Goal: Task Accomplishment & Management: Complete application form

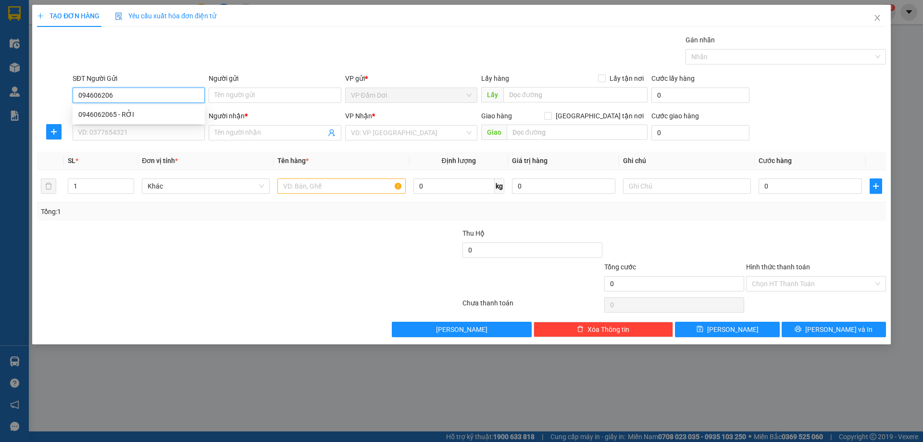
type input "0946062065"
click at [129, 111] on div "0946062065 - RỞI" at bounding box center [138, 114] width 121 height 11
type input "RỞI"
type input "0946062065"
click at [153, 134] on input "SĐT Người Nhận *" at bounding box center [139, 132] width 132 height 15
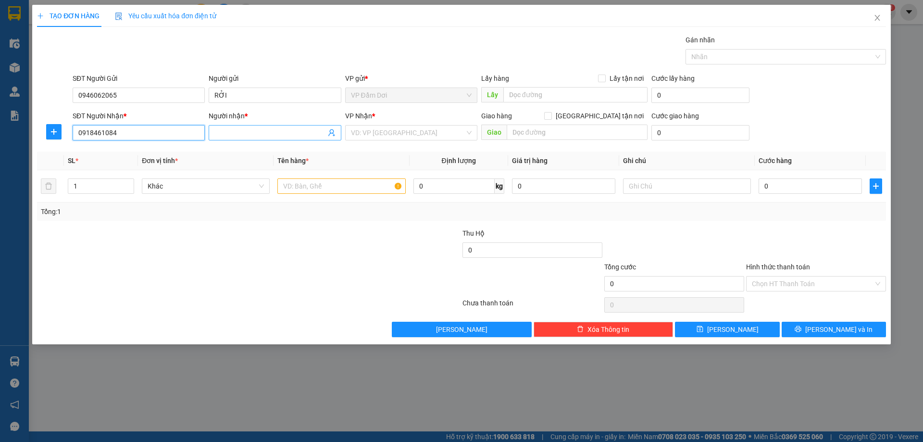
type input "0918461084"
click at [247, 129] on input "Người nhận *" at bounding box center [269, 132] width 111 height 11
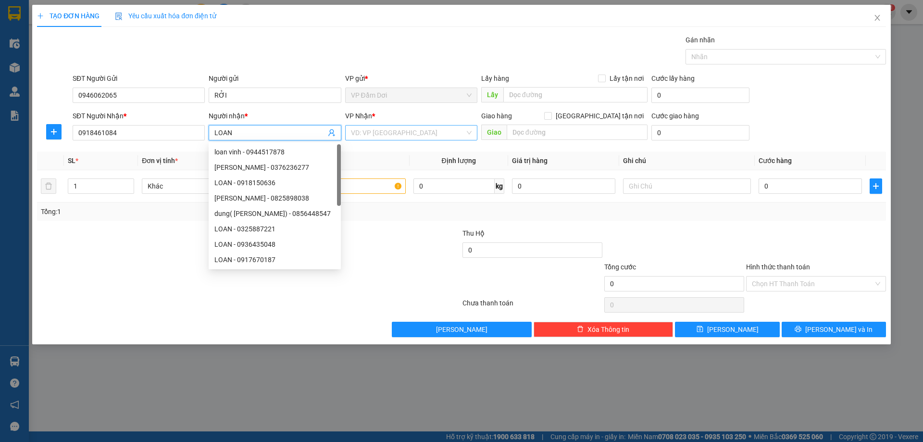
type input "LOAN"
click at [411, 128] on input "search" at bounding box center [408, 132] width 114 height 14
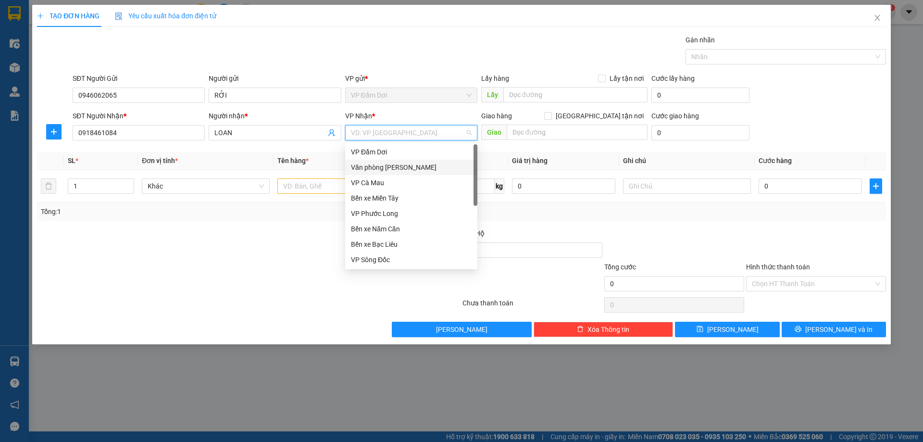
click at [405, 163] on div "Văn phòng [PERSON_NAME]" at bounding box center [411, 167] width 121 height 11
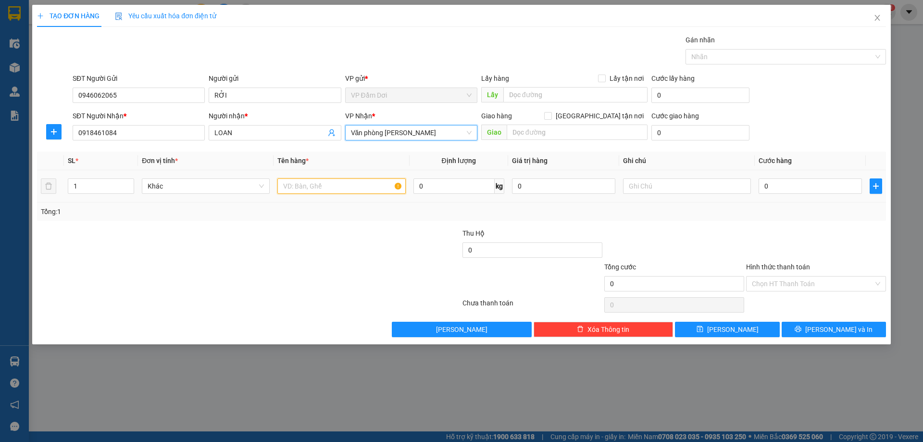
drag, startPoint x: 300, startPoint y: 186, endPoint x: 211, endPoint y: 250, distance: 109.4
click at [299, 186] on input "text" at bounding box center [341, 185] width 128 height 15
type input "1 CỤC"
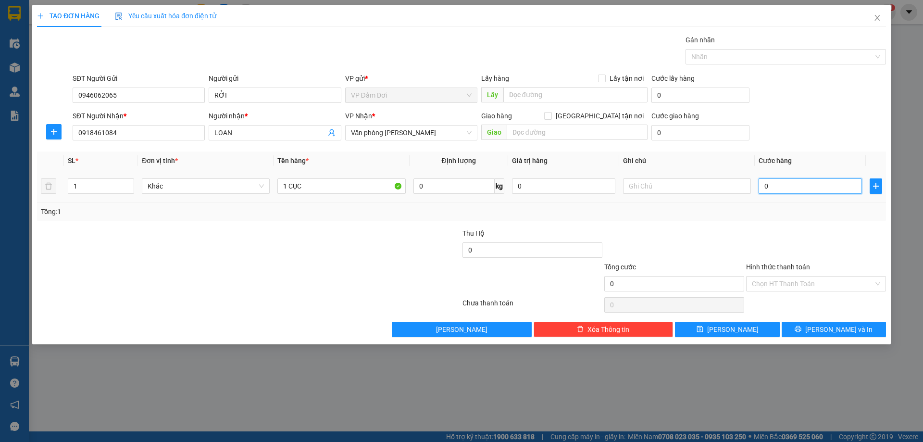
click at [782, 187] on input "0" at bounding box center [809, 185] width 103 height 15
type input "003"
type input "3"
type input "0.030"
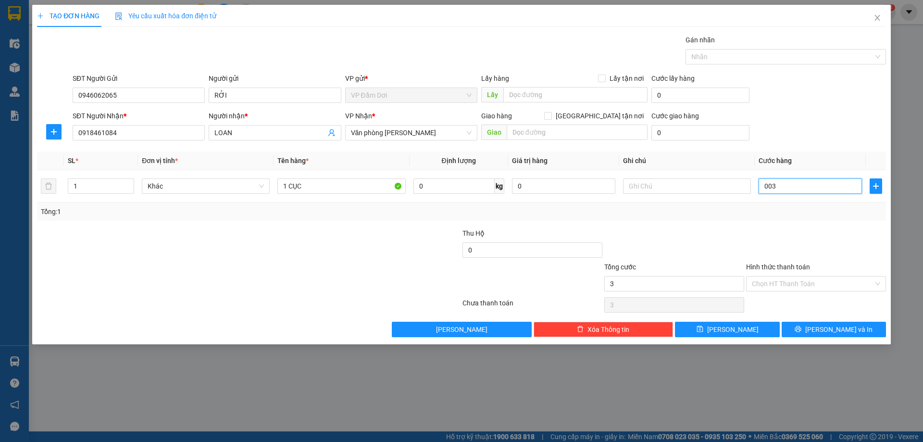
type input "30"
click at [757, 227] on div "Transit Pickup Surcharge Ids Transit Deliver Surcharge Ids Transit Deliver Surc…" at bounding box center [461, 186] width 849 height 302
type input "30.000"
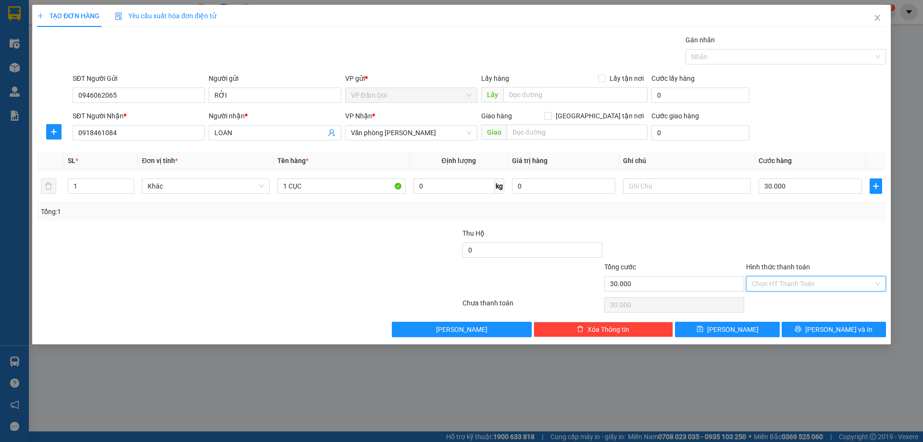
click at [769, 280] on input "Hình thức thanh toán" at bounding box center [813, 283] width 122 height 14
click at [778, 303] on div "Tại văn phòng" at bounding box center [816, 302] width 128 height 11
type input "30.000"
drag, startPoint x: 801, startPoint y: 281, endPoint x: 630, endPoint y: 318, distance: 175.5
click at [762, 285] on input "Hình thức thanh toán" at bounding box center [813, 283] width 122 height 14
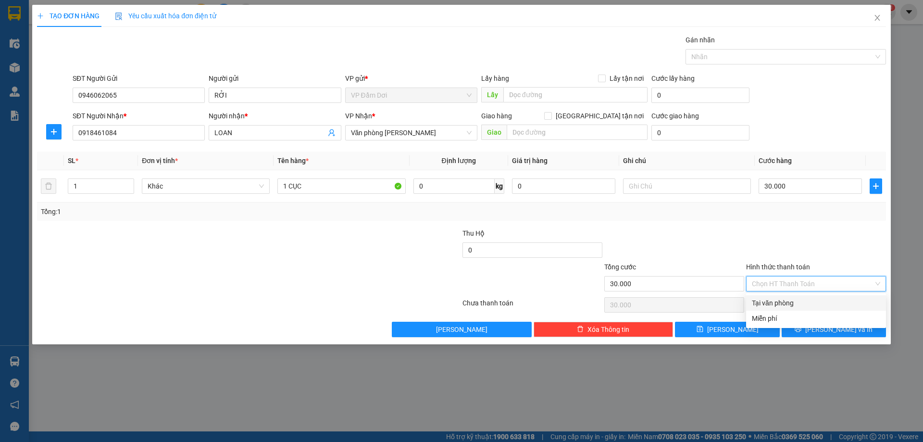
click at [788, 221] on div "Transit Pickup Surcharge Ids Transit Deliver Surcharge Ids Transit Deliver Surc…" at bounding box center [461, 186] width 849 height 302
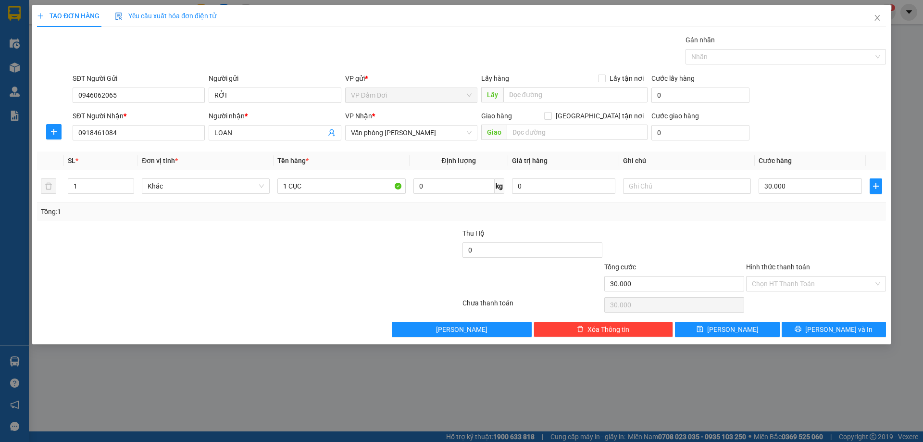
click at [819, 320] on div "Transit Pickup Surcharge Ids Transit Deliver Surcharge Ids Transit Deliver Surc…" at bounding box center [461, 186] width 849 height 302
click at [801, 331] on icon "printer" at bounding box center [798, 329] width 6 height 6
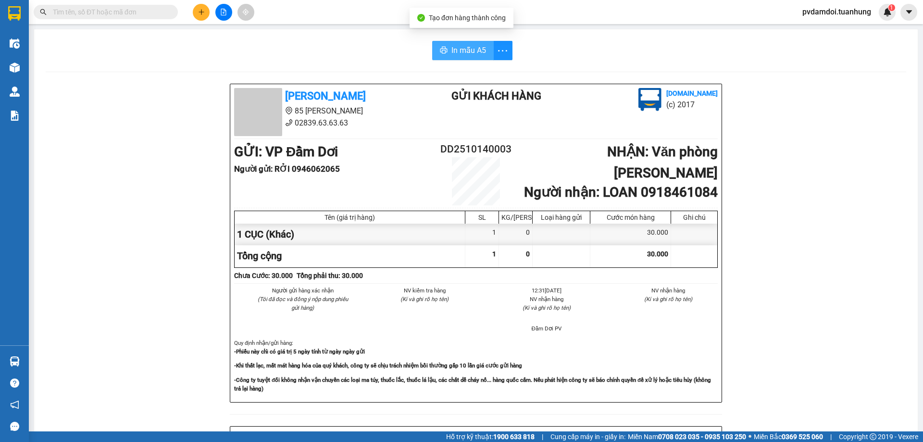
click at [462, 49] on span "In mẫu A5" at bounding box center [468, 50] width 35 height 12
